Goal: Find specific page/section: Find specific page/section

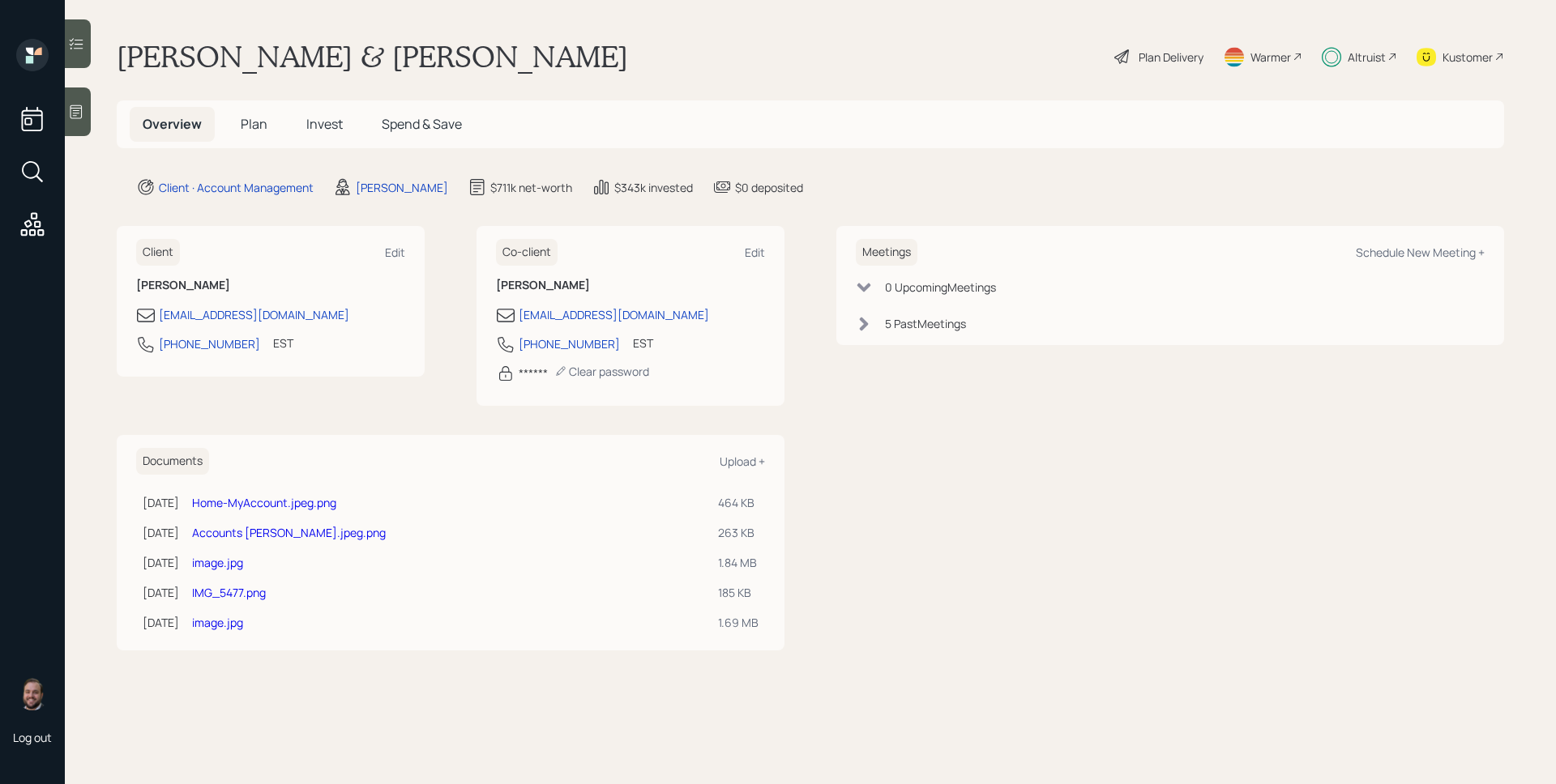
click at [1373, 56] on div "Altruist" at bounding box center [1366, 57] width 38 height 17
